Goal: Find contact information: Find contact information

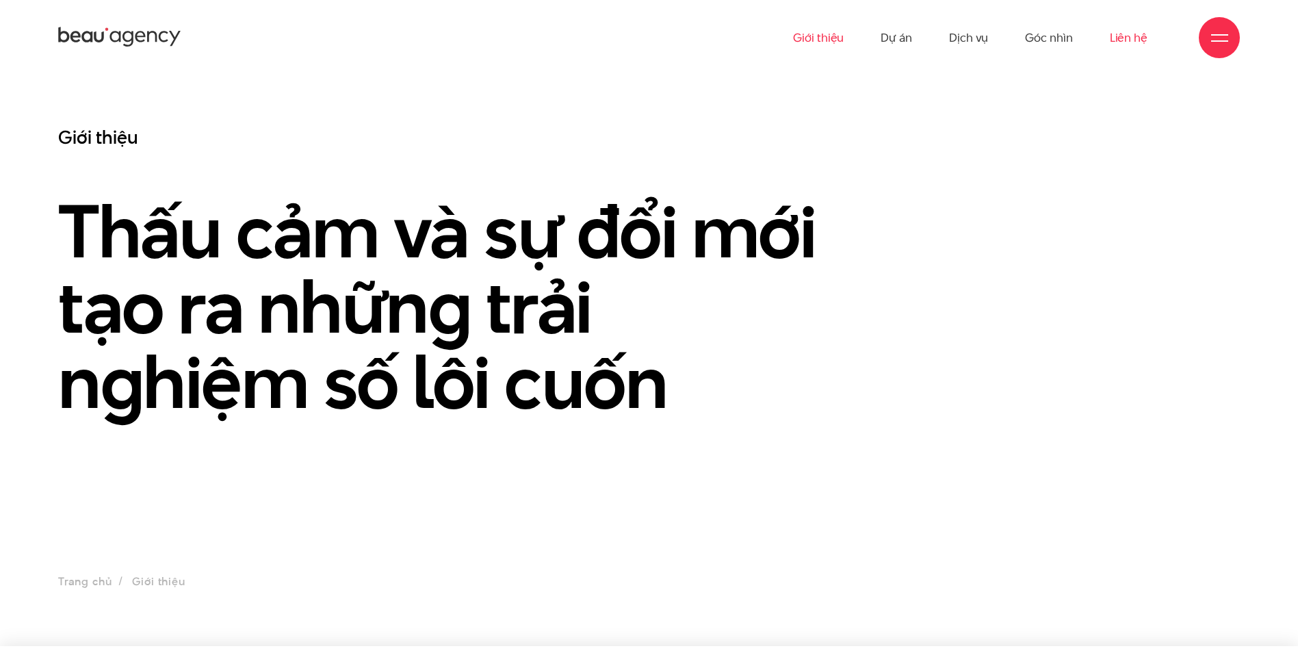
click at [1126, 35] on link "Liên hệ" at bounding box center [1129, 37] width 38 height 75
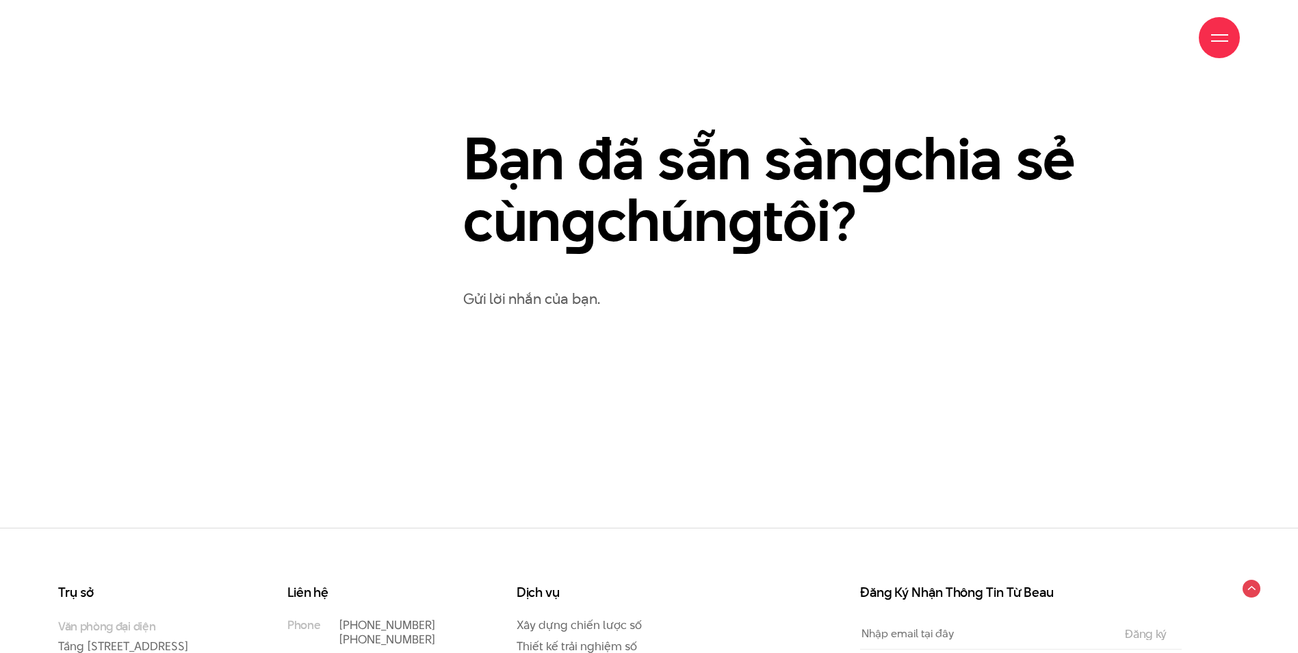
scroll to position [969, 0]
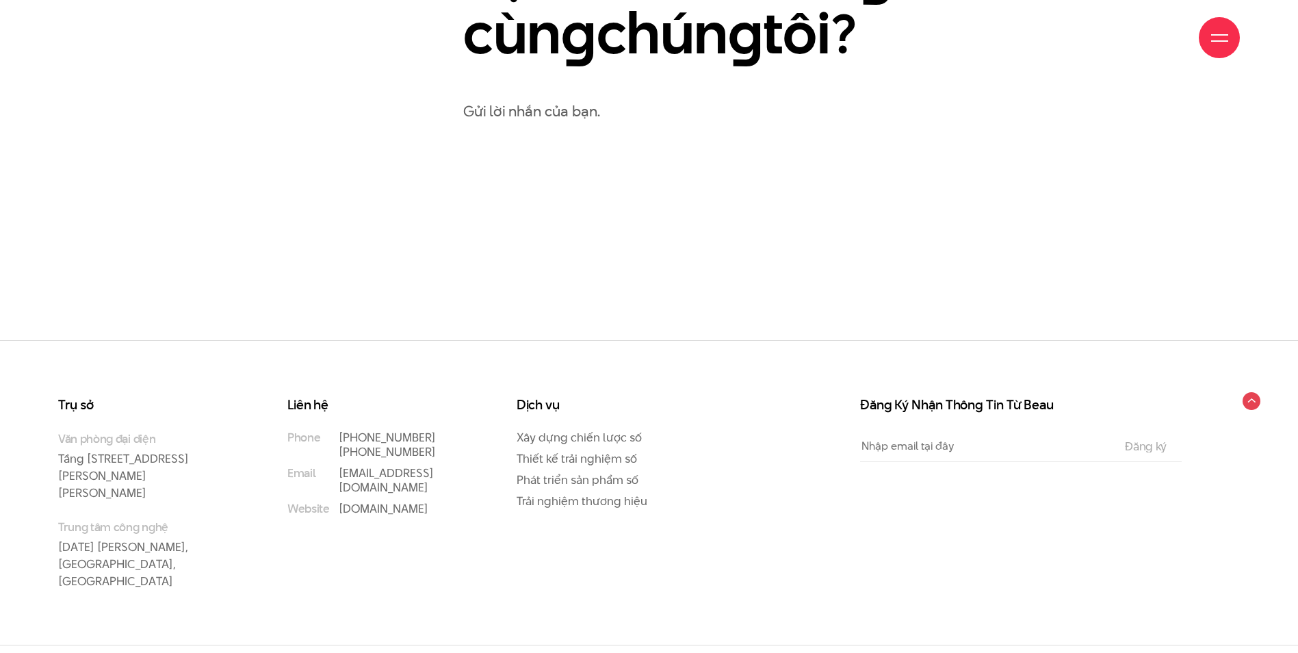
drag, startPoint x: 157, startPoint y: 632, endPoint x: 224, endPoint y: 635, distance: 66.4
click at [224, 652] on p "Copyright © 2025 Beau Agency. All Rights Reserved." at bounding box center [196, 666] width 276 height 14
copy p "Beau Agency"
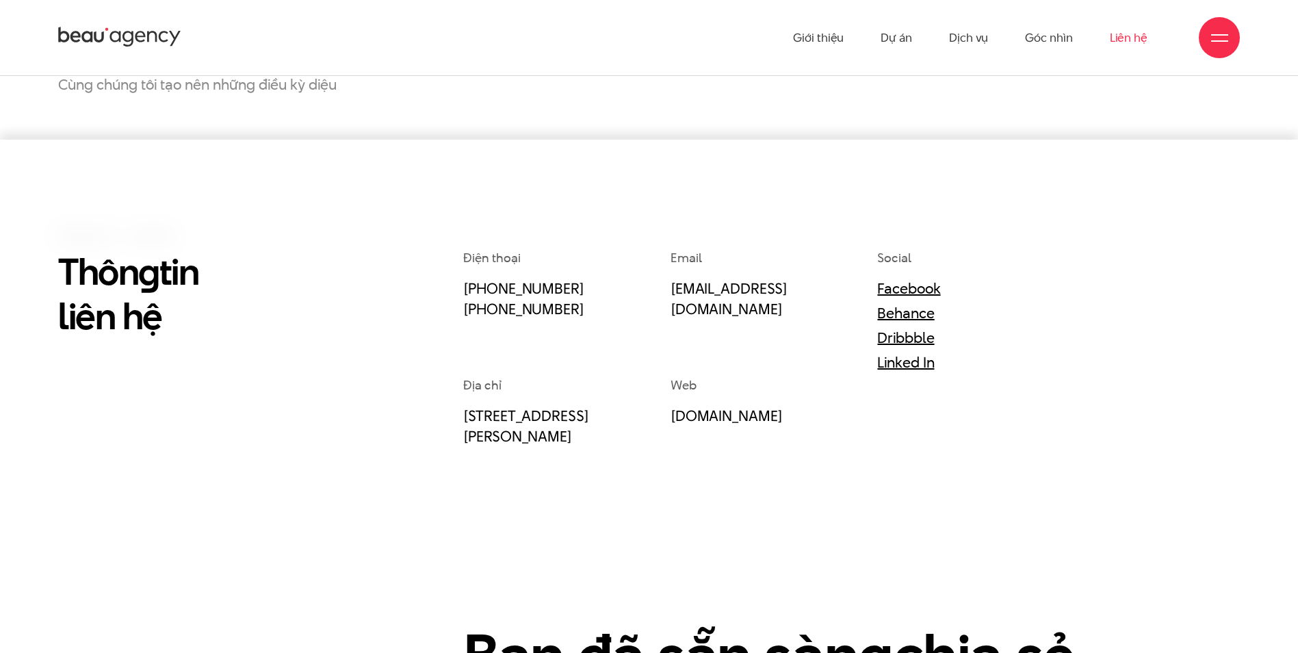
scroll to position [216, 0]
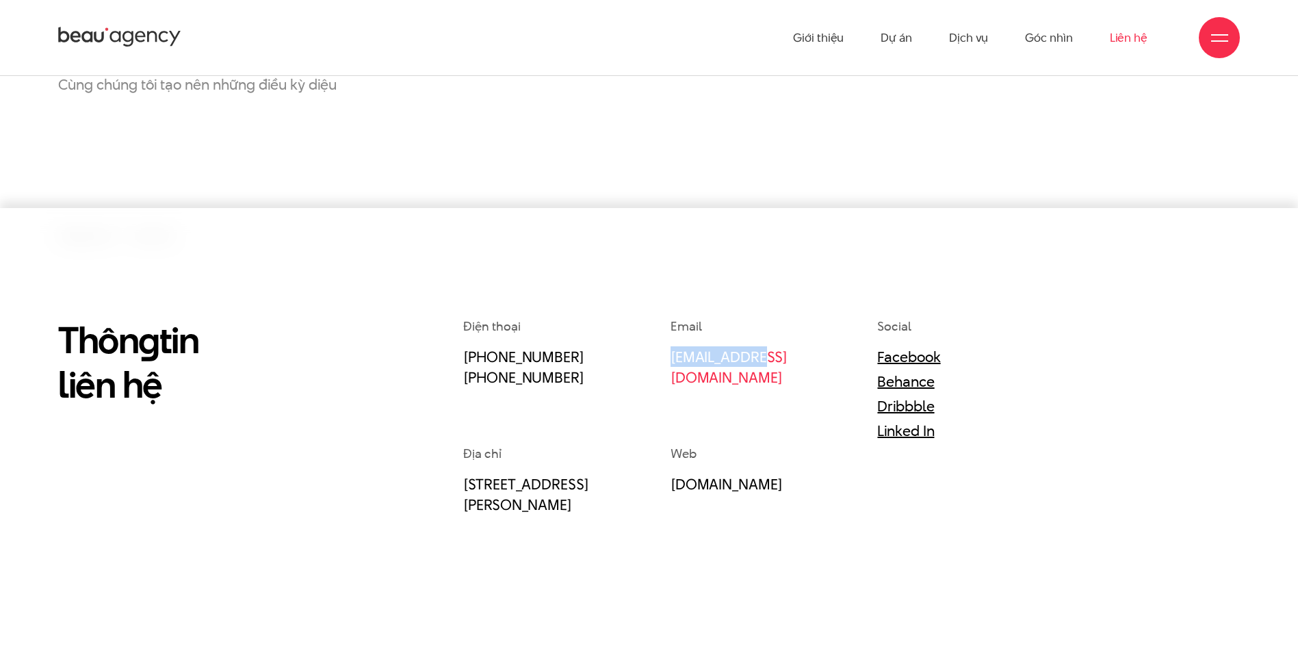
drag, startPoint x: 792, startPoint y: 367, endPoint x: 670, endPoint y: 353, distance: 122.5
click at [670, 353] on div "Email [EMAIL_ADDRESS][DOMAIN_NAME]" at bounding box center [773, 380] width 207 height 127
copy link "[EMAIL_ADDRESS][DOMAIN_NAME]"
click at [909, 361] on link "Facebook" at bounding box center [908, 356] width 63 height 21
